Goal: Task Accomplishment & Management: Use online tool/utility

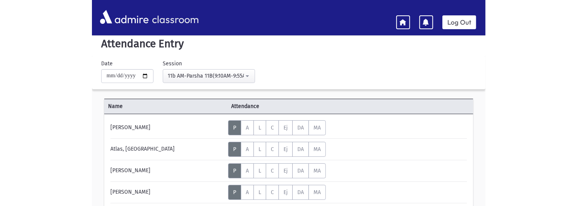
scroll to position [8, 0]
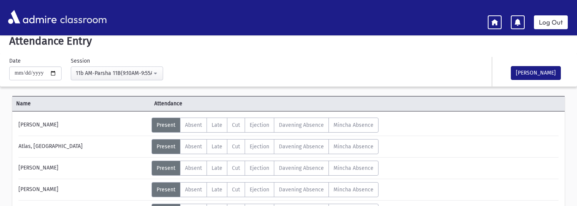
drag, startPoint x: 565, startPoint y: 204, endPoint x: 565, endPoint y: 208, distance: 4.2
click at [393, 198] on html "**********" at bounding box center [288, 95] width 577 height 206
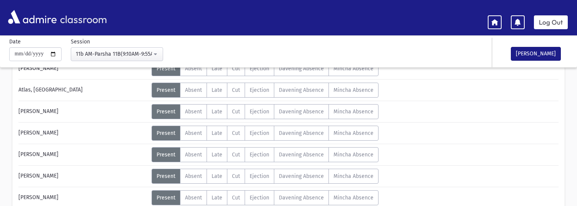
scroll to position [75, 0]
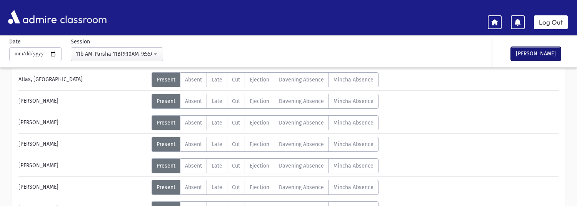
click at [393, 53] on button "[PERSON_NAME]" at bounding box center [536, 54] width 50 height 14
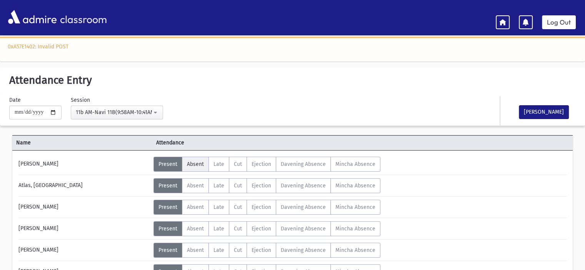
click at [196, 161] on span "Absent" at bounding box center [195, 164] width 17 height 7
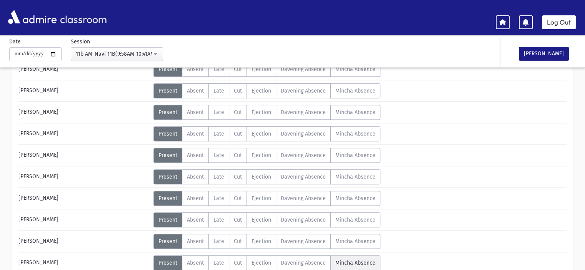
scroll to position [346, 0]
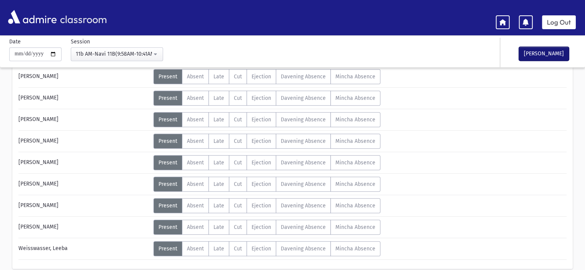
click at [551, 52] on button "[PERSON_NAME]" at bounding box center [544, 54] width 50 height 14
